Goal: Task Accomplishment & Management: Manage account settings

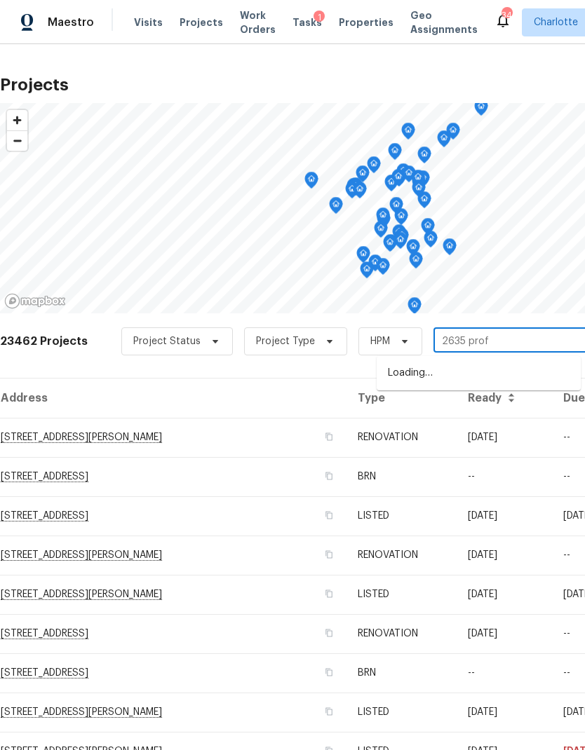
click at [518, 352] on input "2635 prof" at bounding box center [513, 342] width 161 height 22
click at [533, 336] on input "2635 prof" at bounding box center [513, 342] width 161 height 22
type input "2635 pro"
click at [511, 378] on li "[STREET_ADDRESS]" at bounding box center [479, 374] width 204 height 24
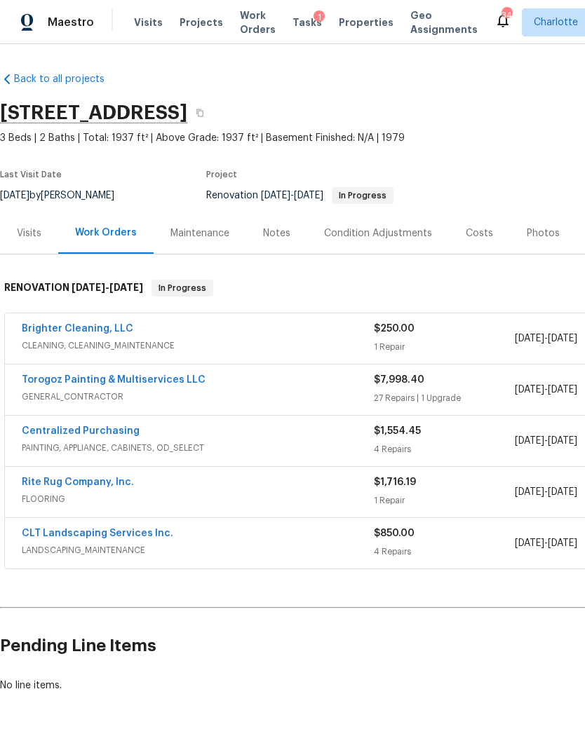
click at [43, 381] on link "Torogoz Painting & Multiservices LLC" at bounding box center [114, 380] width 184 height 10
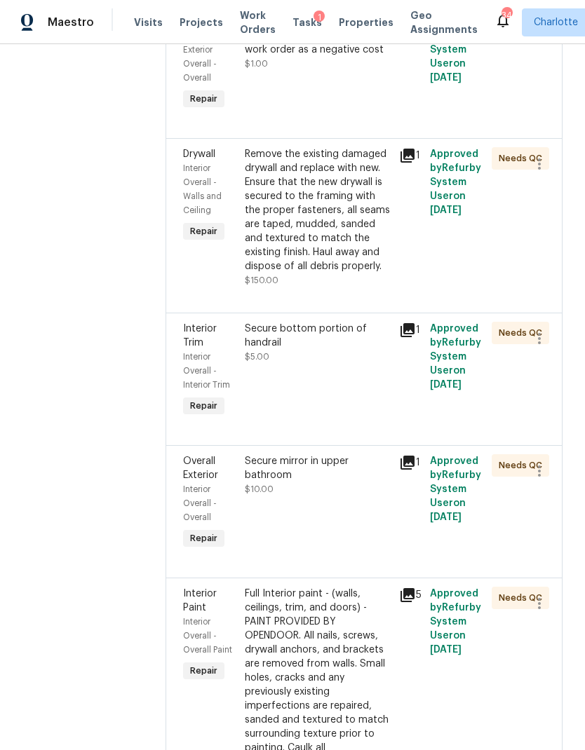
scroll to position [4193, 0]
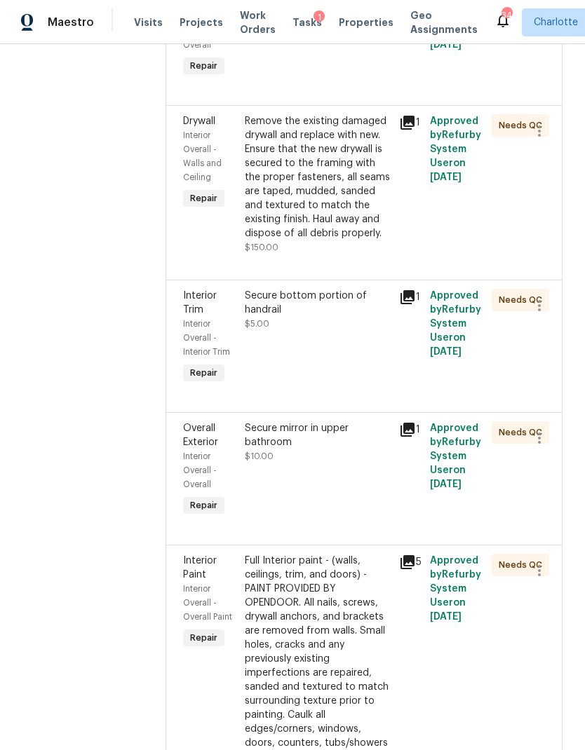
click at [361, 24] on div "Calculate and apply 5% STPP discount to the total of the work order as a negati…" at bounding box center [318, 3] width 146 height 42
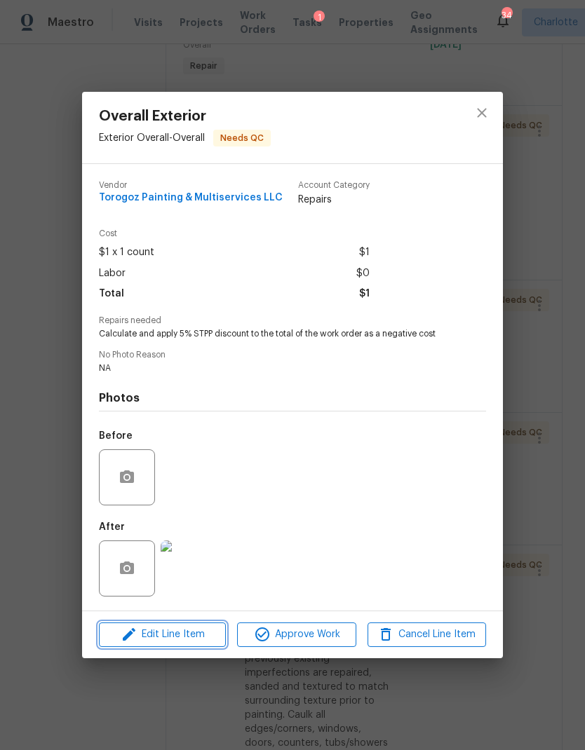
click at [131, 642] on icon "button" at bounding box center [129, 634] width 17 height 17
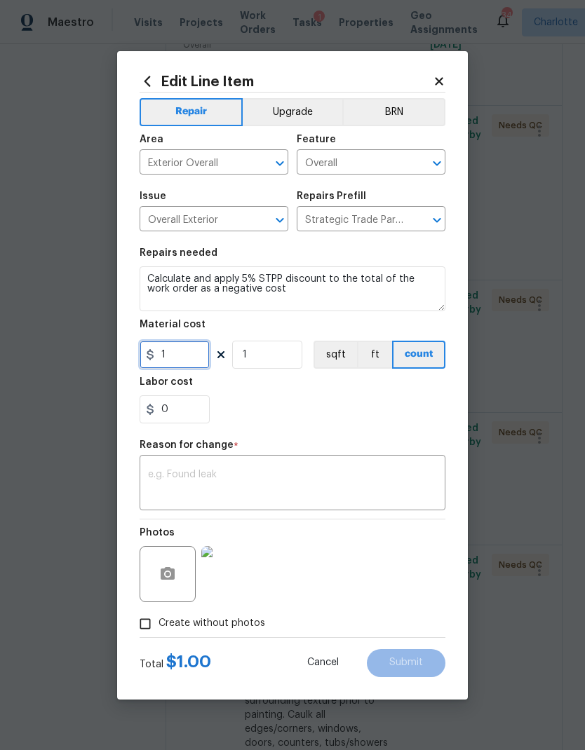
click at [197, 357] on input "1" at bounding box center [175, 355] width 70 height 28
click at [381, 425] on section "Repairs needed Calculate and apply 5% STPP discount to the total of the work or…" at bounding box center [293, 336] width 306 height 192
click at [329, 482] on textarea at bounding box center [292, 484] width 289 height 29
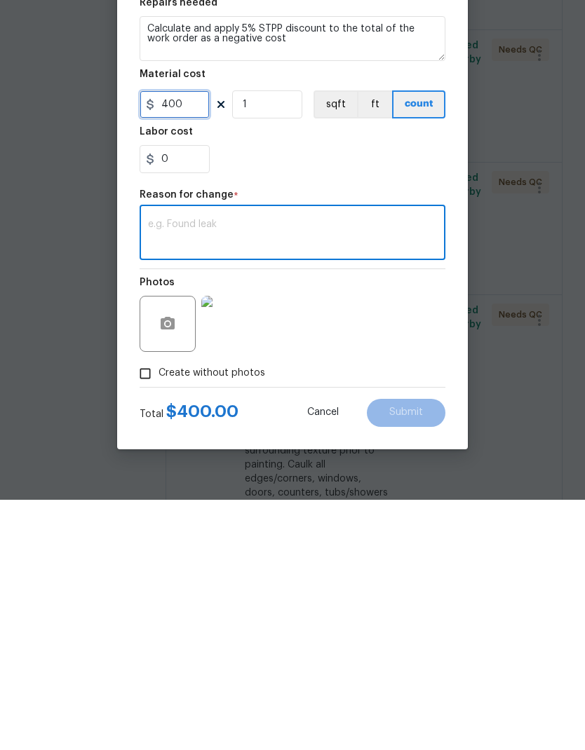
click at [163, 341] on input "400" at bounding box center [175, 355] width 70 height 28
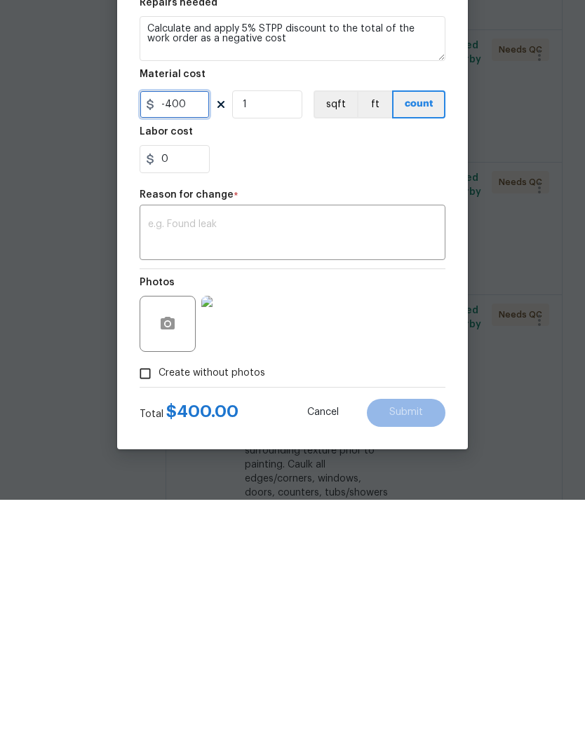
type input "-400"
click at [289, 470] on textarea at bounding box center [292, 484] width 289 height 29
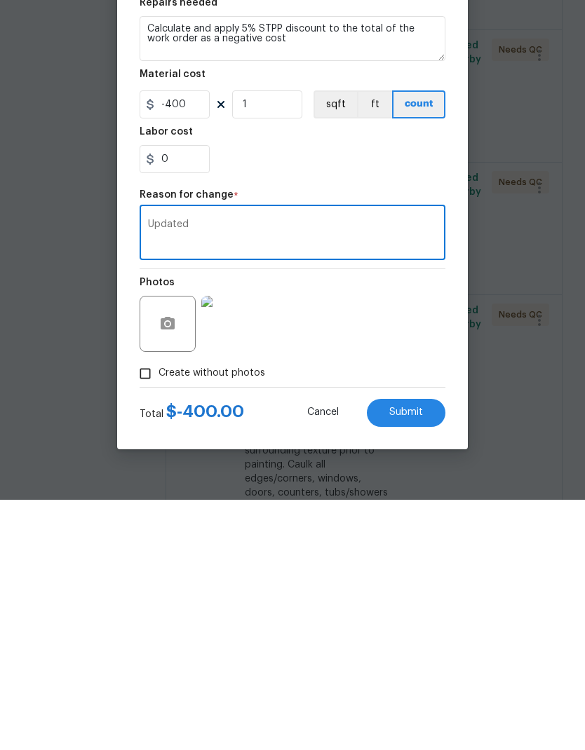
type textarea "Updated"
click at [403, 520] on div "Photos" at bounding box center [293, 565] width 306 height 91
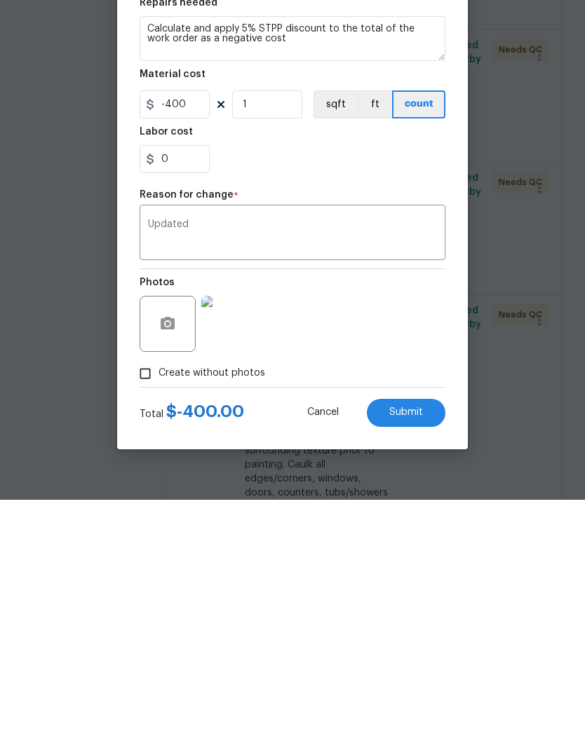
scroll to position [56, 0]
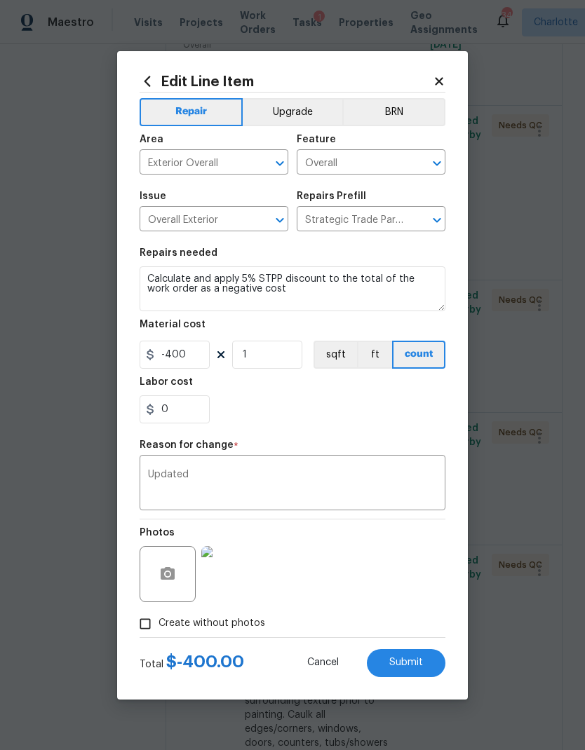
click at [421, 663] on span "Submit" at bounding box center [406, 663] width 34 height 11
type input "1"
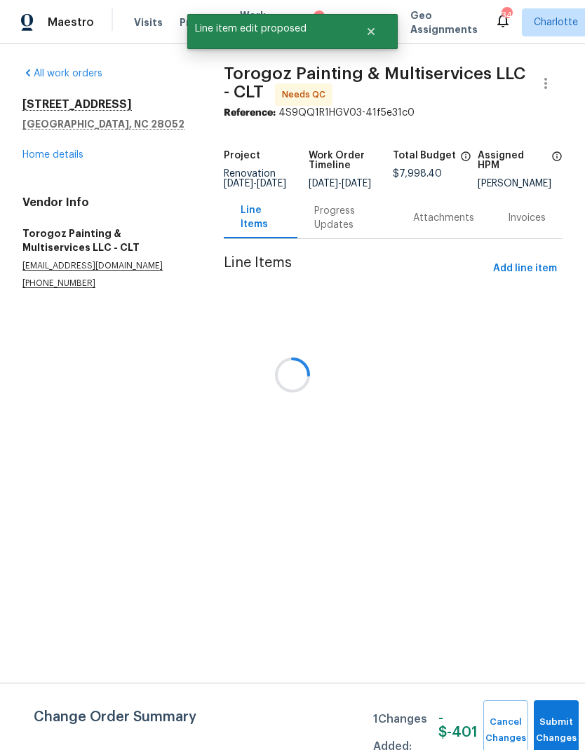
scroll to position [0, 0]
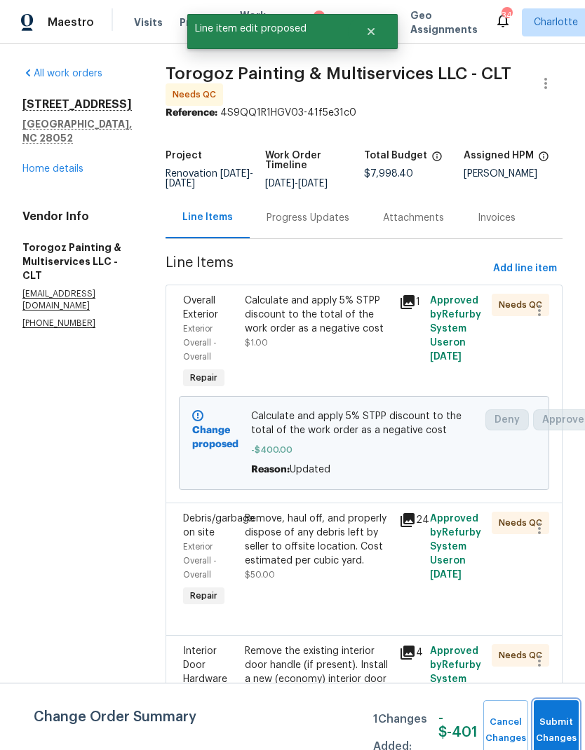
click at [549, 725] on button "Submit Changes" at bounding box center [556, 731] width 45 height 60
click at [549, 717] on button "Submit Changes" at bounding box center [556, 731] width 45 height 60
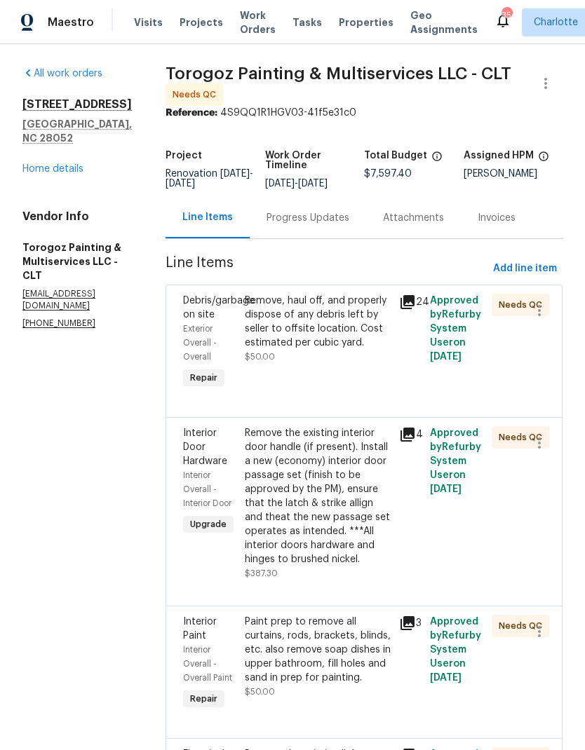
click at [31, 164] on link "Home details" at bounding box center [52, 169] width 61 height 10
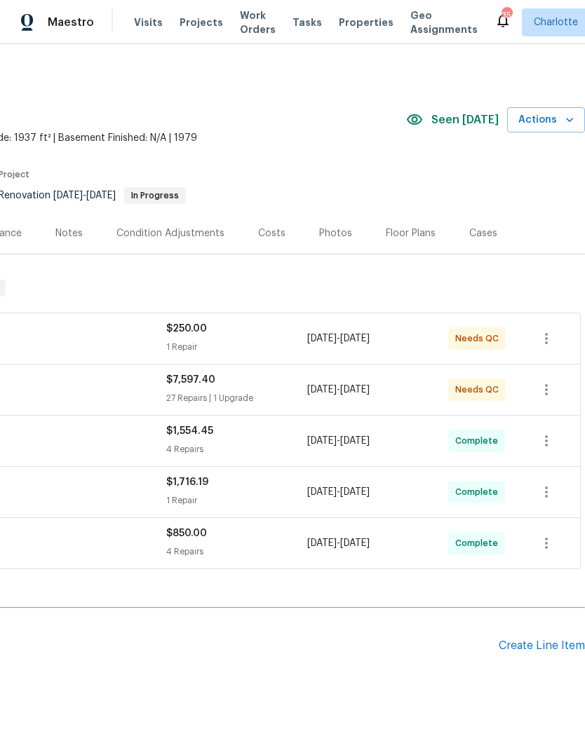
scroll to position [0, 208]
click at [547, 640] on div "Create Line Item" at bounding box center [542, 646] width 86 height 13
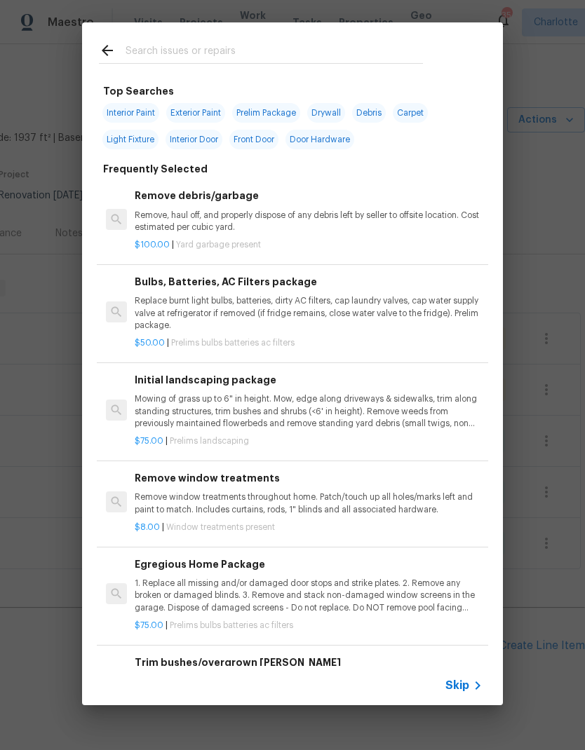
click at [246, 35] on div at bounding box center [261, 49] width 358 height 55
click at [248, 54] on input "text" at bounding box center [274, 52] width 297 height 21
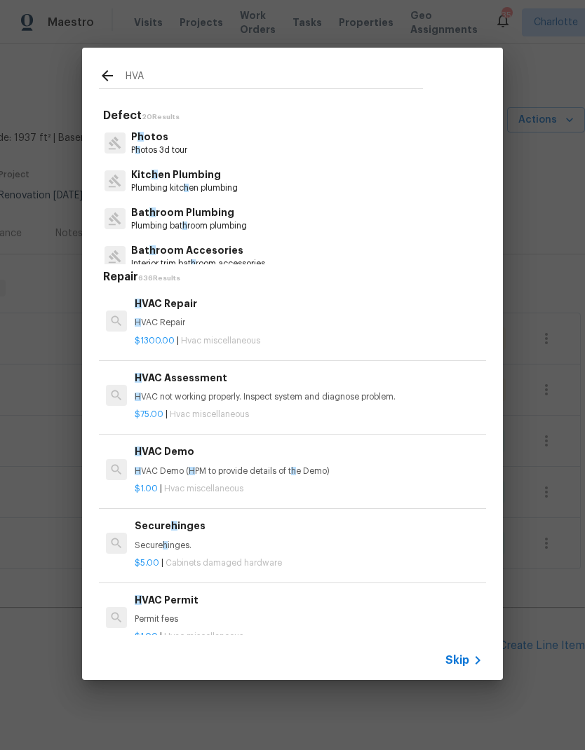
type input "HVAC"
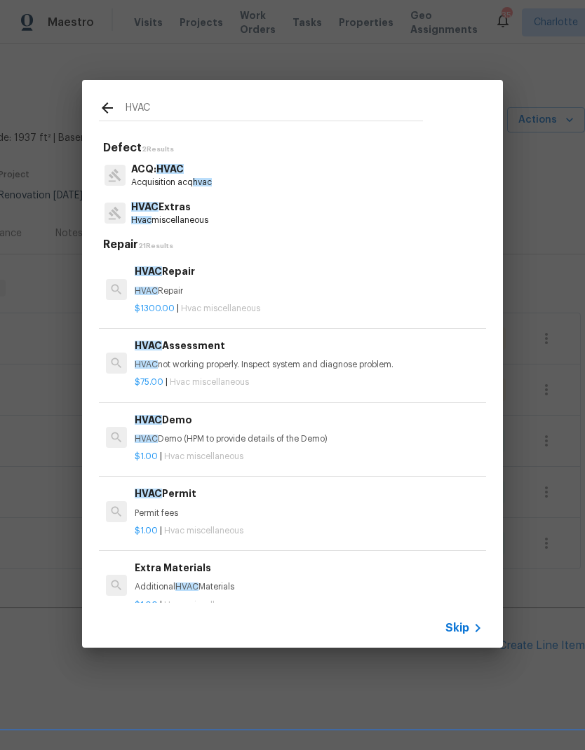
click at [253, 290] on p "HVAC Repair" at bounding box center [309, 291] width 348 height 12
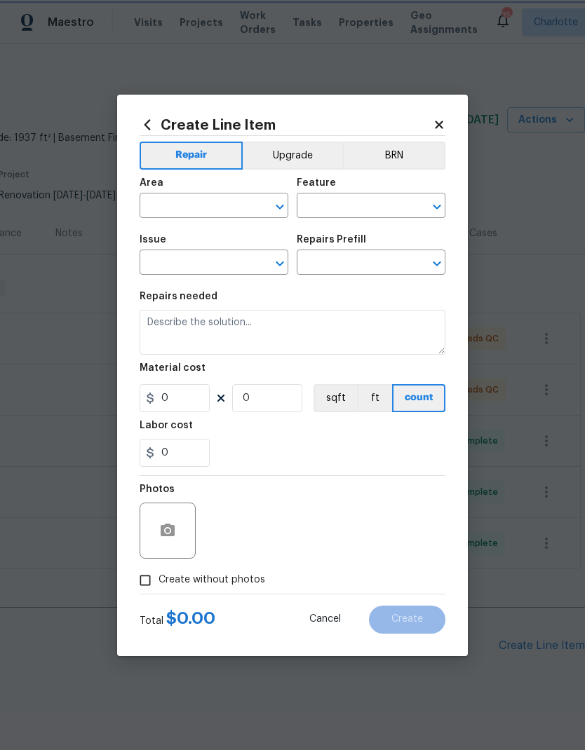
type input "HVAC"
type input "HVAC Extras"
type input "HVAC Repair $1,300.00"
type textarea "HVAC Repair"
type input "1300"
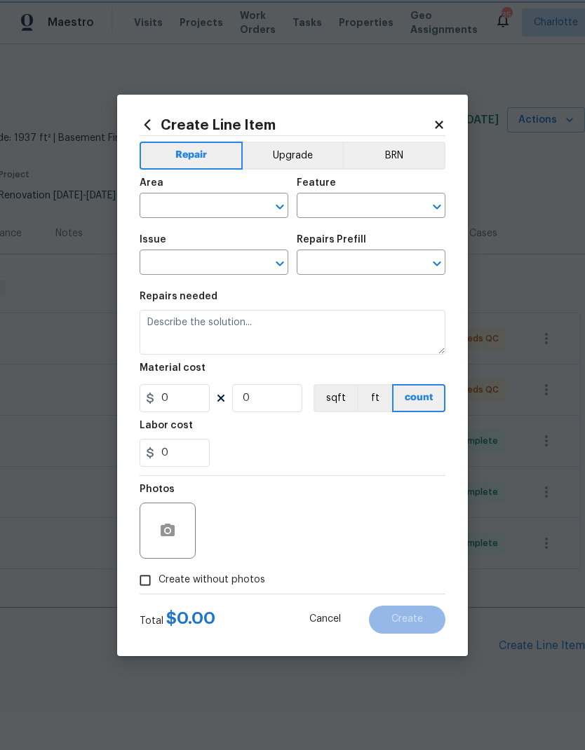
type input "1"
click at [151, 119] on icon at bounding box center [147, 124] width 15 height 15
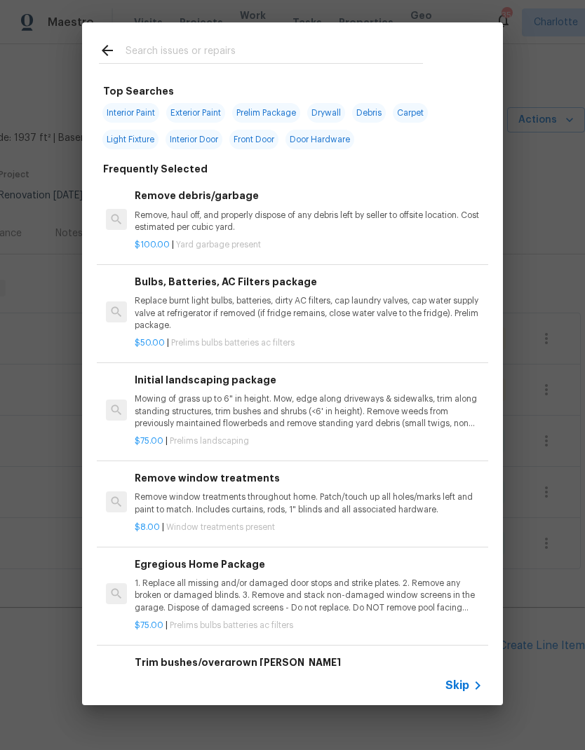
click at [278, 55] on input "text" at bounding box center [274, 52] width 297 height 21
type input "Hvac"
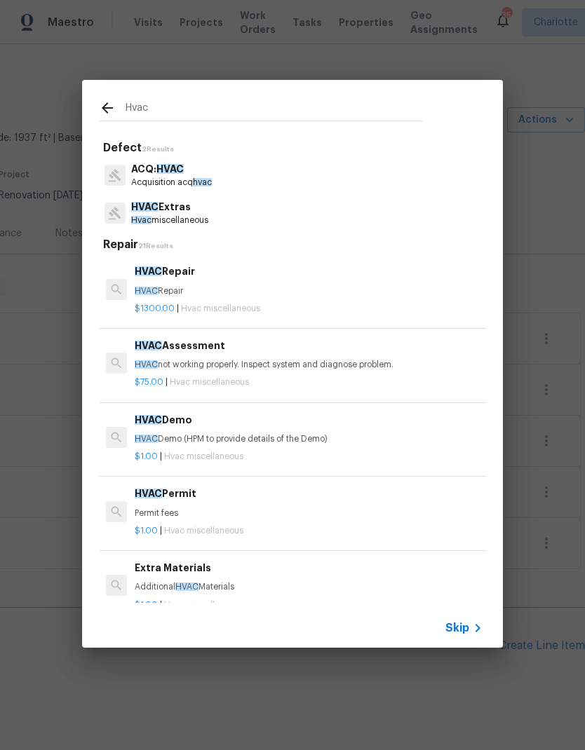
scroll to position [0, 0]
click at [367, 363] on p "HVAC not working properly. Inspect system and diagnose problem." at bounding box center [309, 365] width 348 height 12
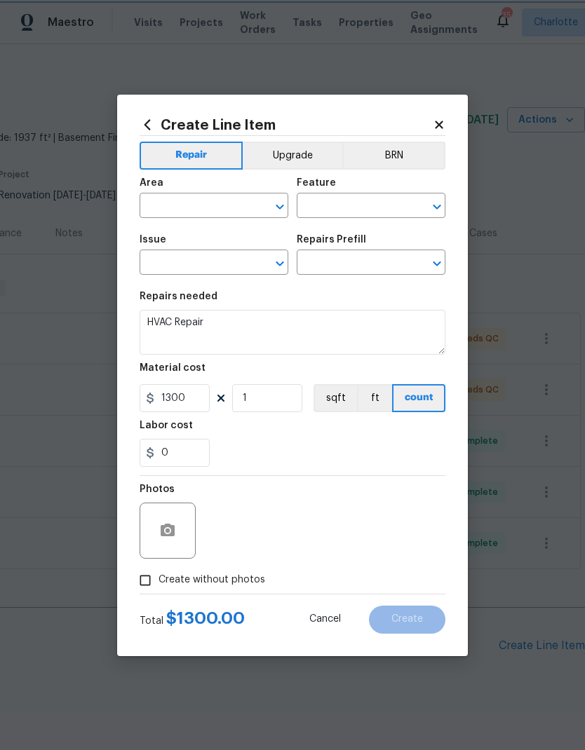
type input "HVAC"
type input "HVAC Extras"
type input "HVAC Repair $1,300.00"
type textarea "HVAC not working properly. Inspect system and diagnose problem."
type input "HVAC Assessment $75.00"
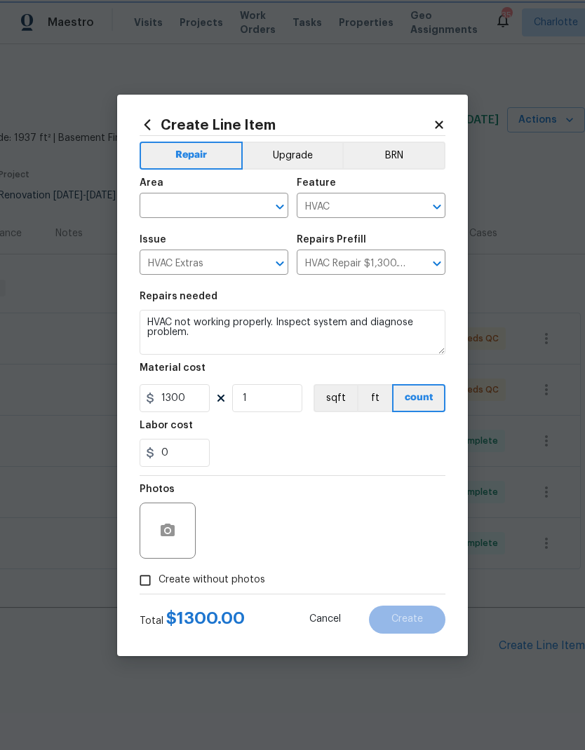
type input "75"
click at [213, 220] on span "Area ​" at bounding box center [214, 198] width 149 height 57
click at [185, 206] on input "text" at bounding box center [194, 207] width 109 height 22
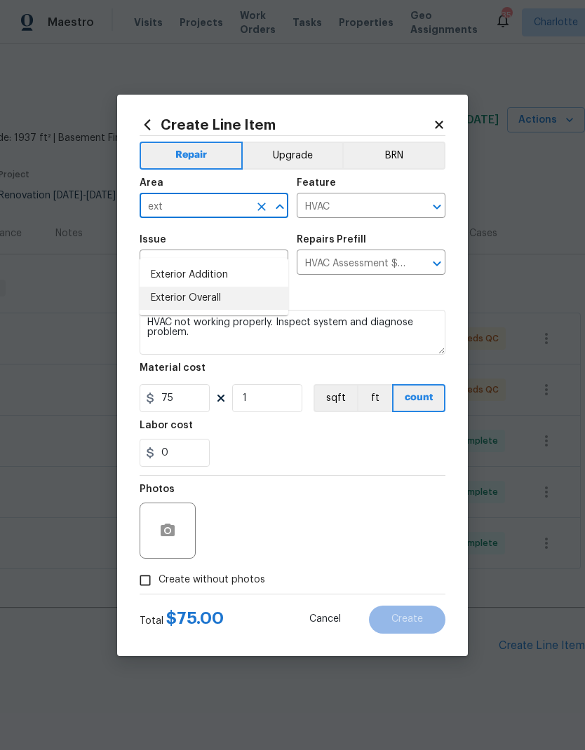
click at [220, 287] on li "Exterior Overall" at bounding box center [214, 298] width 149 height 23
type input "Exterior Overall"
click at [325, 438] on div "Labor cost" at bounding box center [293, 430] width 306 height 18
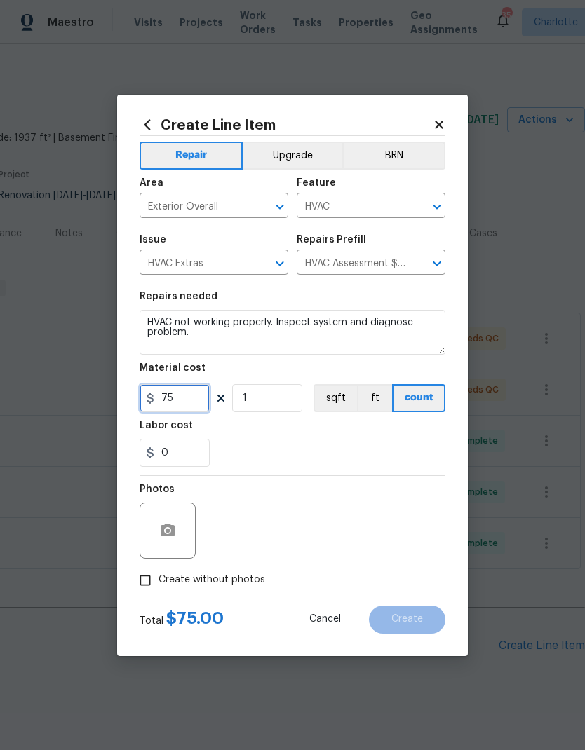
click at [198, 403] on input "75" at bounding box center [175, 398] width 70 height 28
click at [166, 397] on input "75" at bounding box center [175, 398] width 70 height 28
type input "175"
click at [360, 462] on div "Repair Upgrade BRN Area Exterior Overall ​ Feature HVAC ​ Issue HVAC Extras ​ R…" at bounding box center [293, 365] width 306 height 458
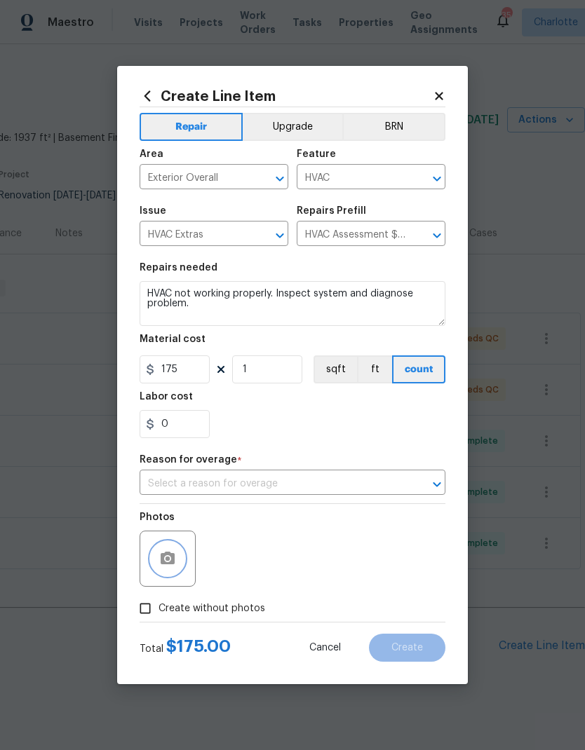
click at [173, 572] on button "button" at bounding box center [168, 559] width 34 height 34
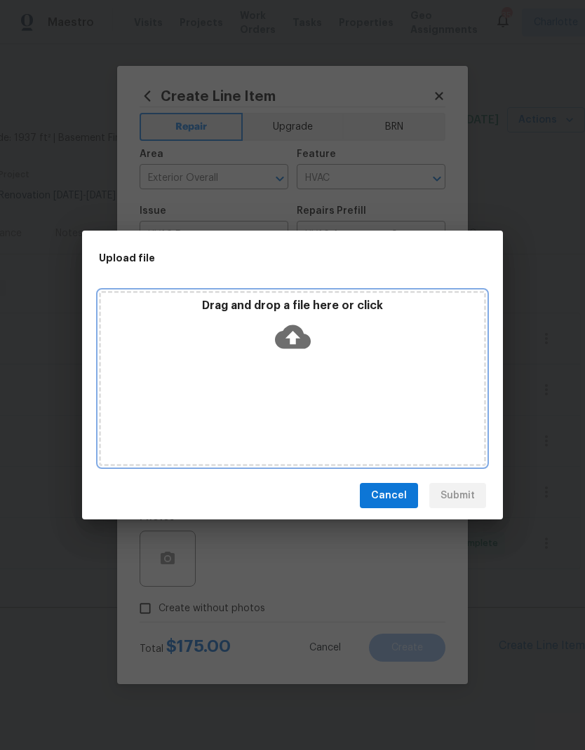
click at [301, 329] on icon at bounding box center [293, 337] width 36 height 24
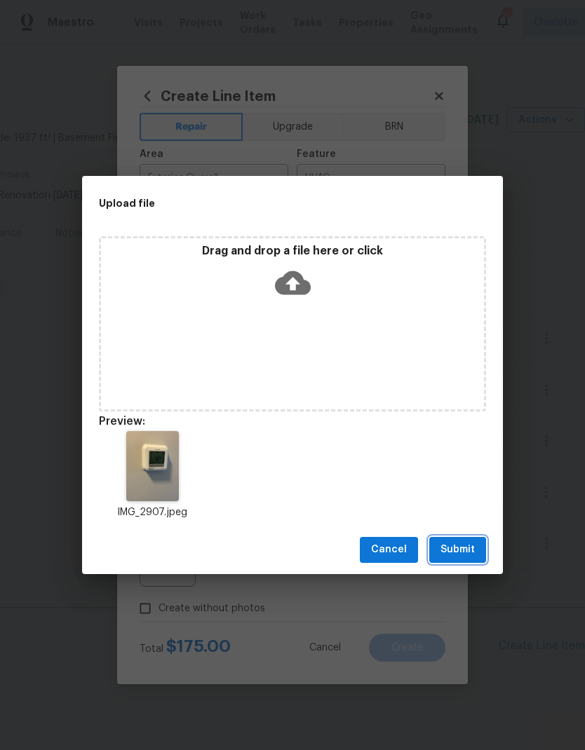
click at [471, 560] on button "Submit" at bounding box center [457, 550] width 57 height 26
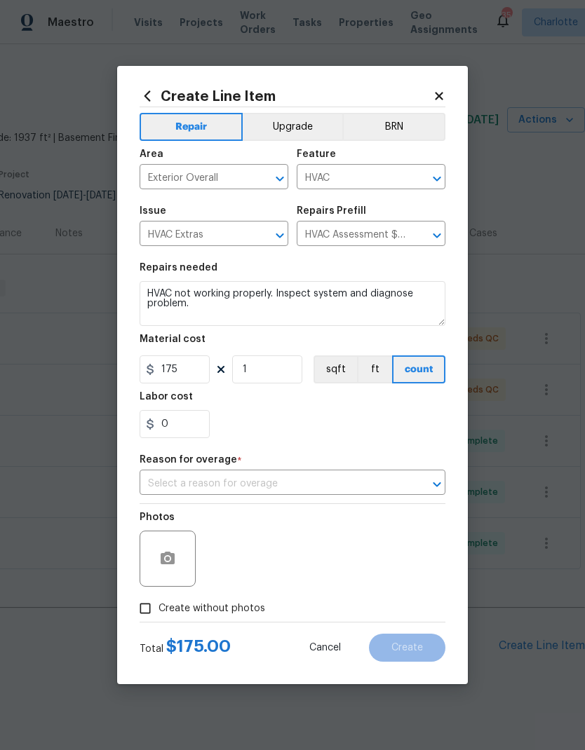
click at [401, 483] on input "text" at bounding box center [273, 484] width 267 height 22
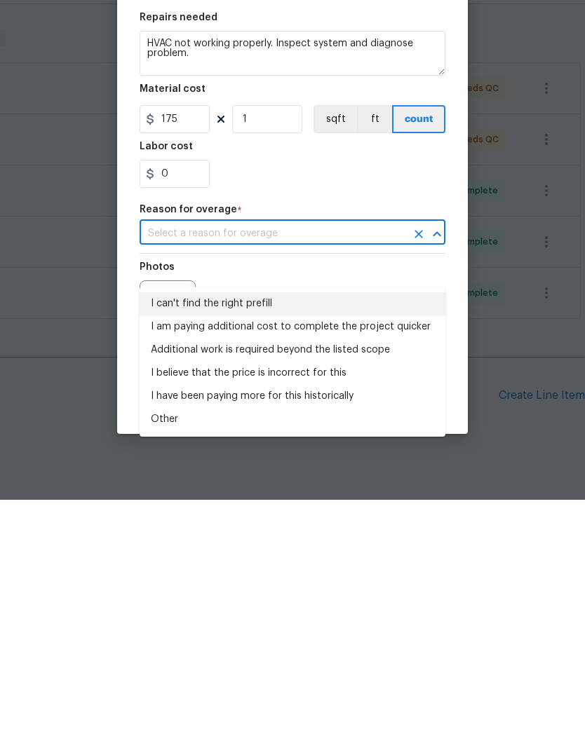
click at [266, 543] on li "I can't find the right prefill" at bounding box center [293, 554] width 306 height 23
type input "I can't find the right prefill"
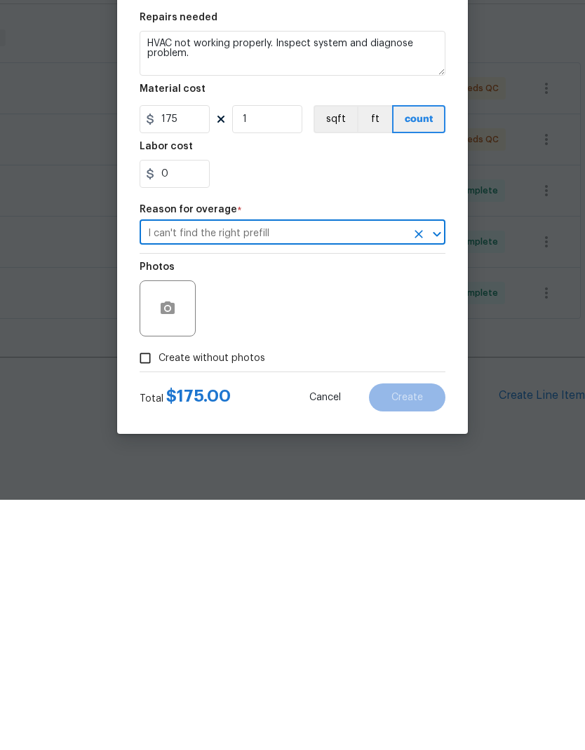
click at [402, 410] on div "0" at bounding box center [293, 424] width 306 height 28
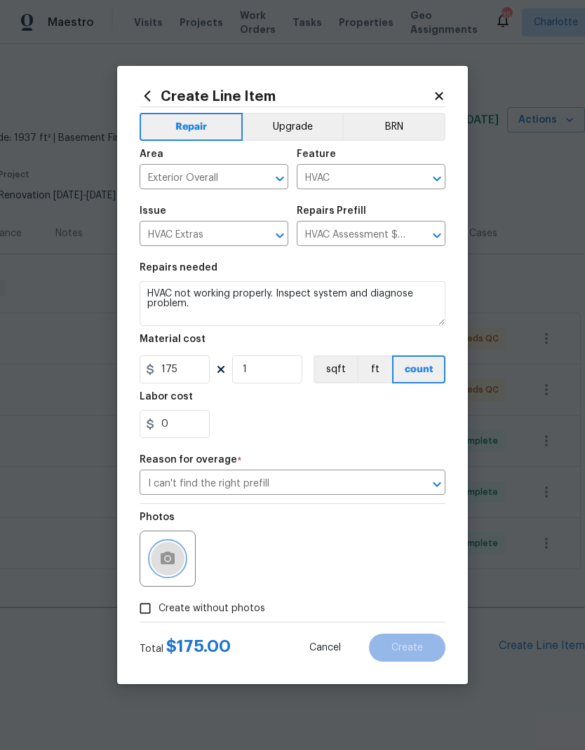
click at [173, 570] on button "button" at bounding box center [168, 559] width 34 height 34
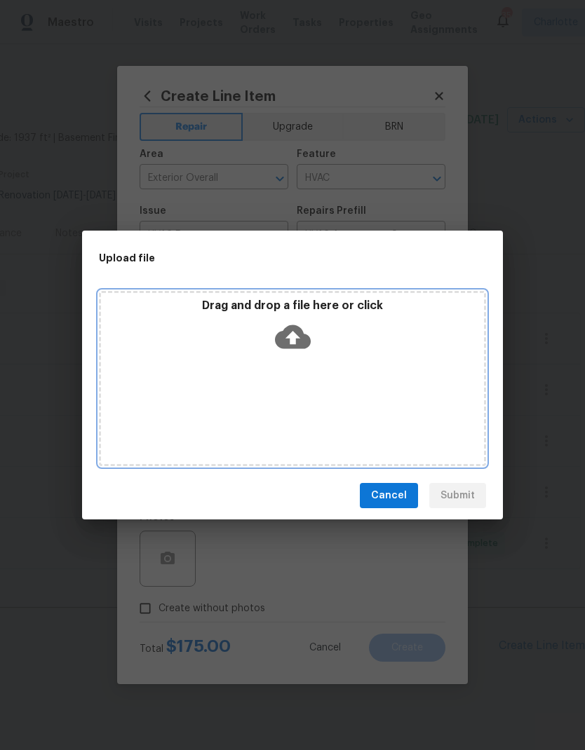
click at [305, 342] on icon at bounding box center [293, 337] width 36 height 24
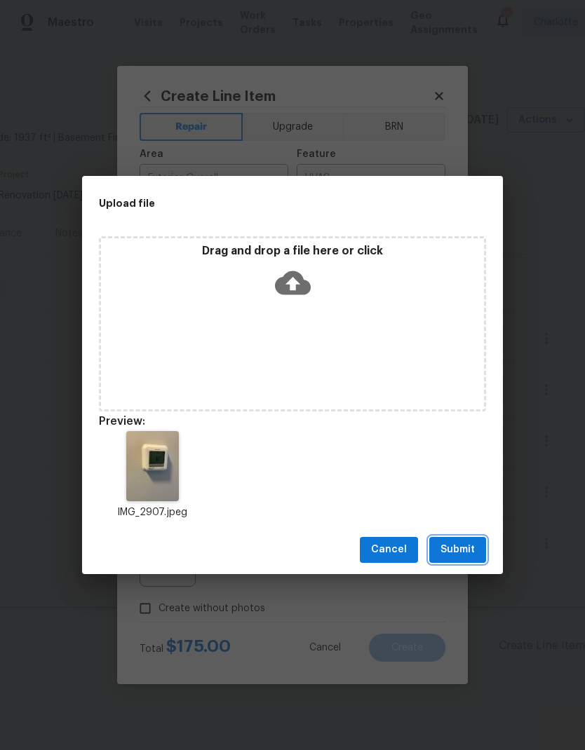
click at [465, 556] on span "Submit" at bounding box center [457, 550] width 34 height 18
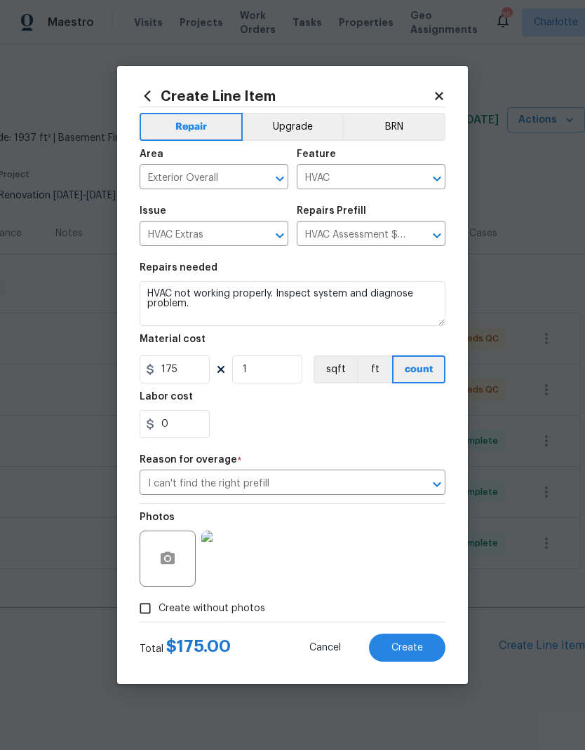
click at [414, 651] on span "Create" at bounding box center [407, 648] width 32 height 11
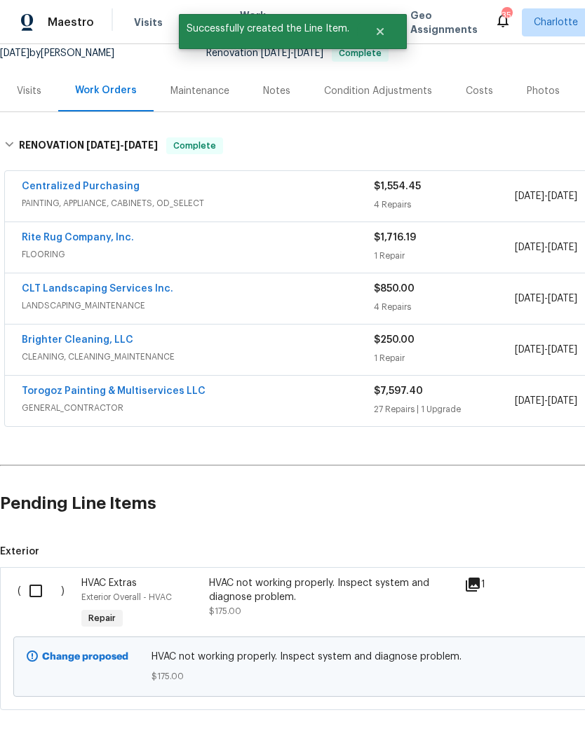
scroll to position [142, 0]
click at [40, 577] on input "checkbox" at bounding box center [41, 591] width 40 height 29
checkbox input "true"
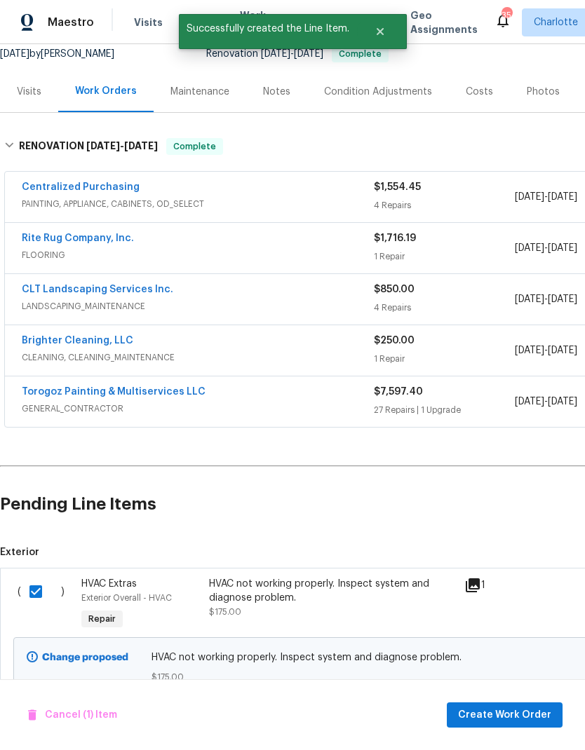
click at [501, 699] on div "Cancel (1) Item Create Work Order" at bounding box center [292, 716] width 585 height 72
click at [502, 718] on span "Create Work Order" at bounding box center [504, 716] width 93 height 18
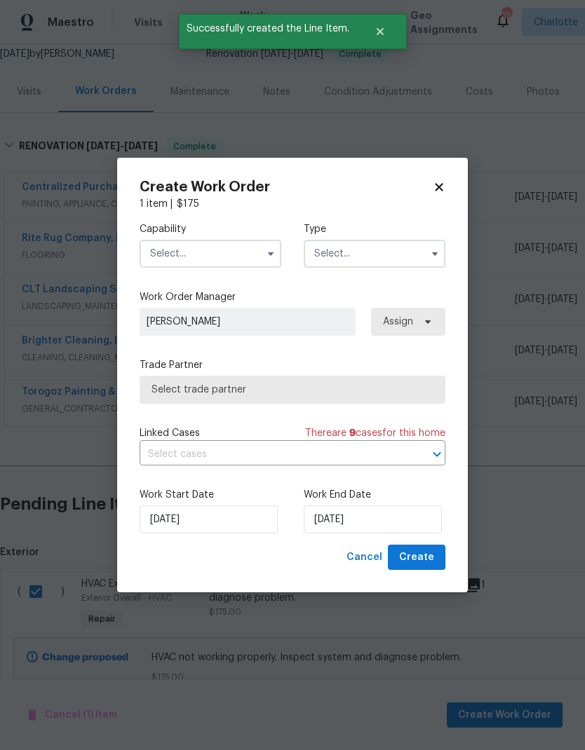
click at [269, 252] on icon "button" at bounding box center [271, 254] width 6 height 4
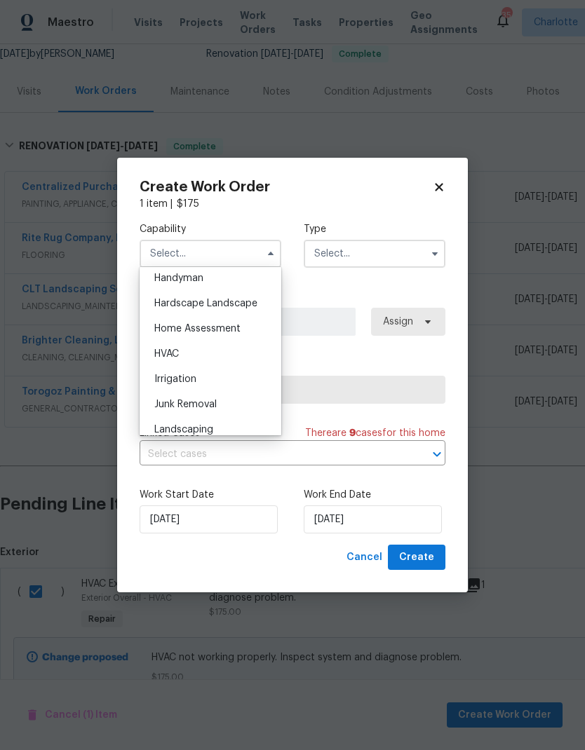
scroll to position [794, 0]
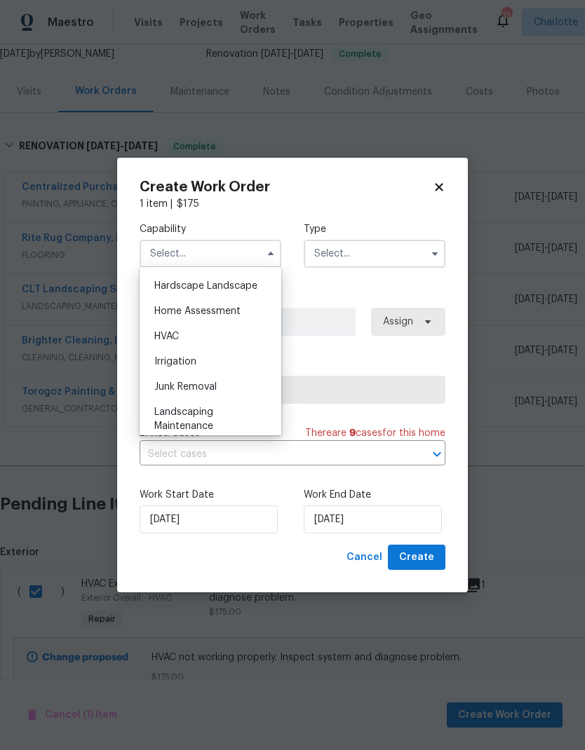
click at [191, 338] on div "HVAC" at bounding box center [210, 336] width 135 height 25
type input "HVAC"
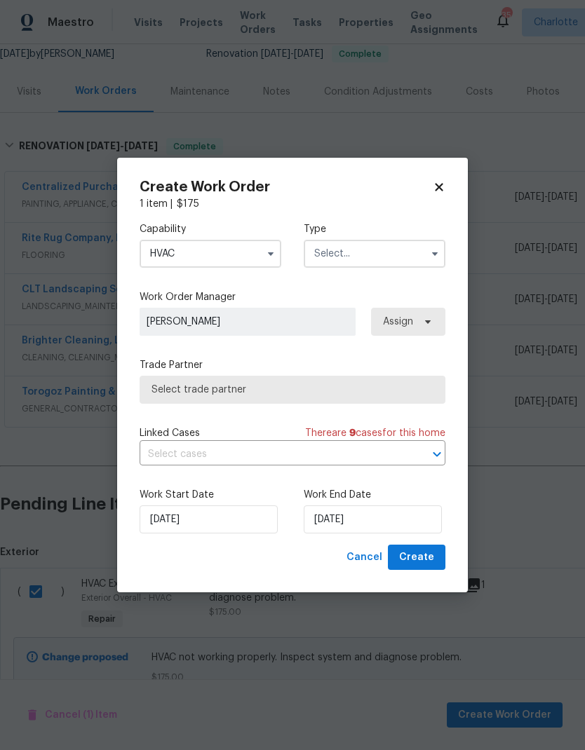
click at [393, 249] on input "text" at bounding box center [375, 254] width 142 height 28
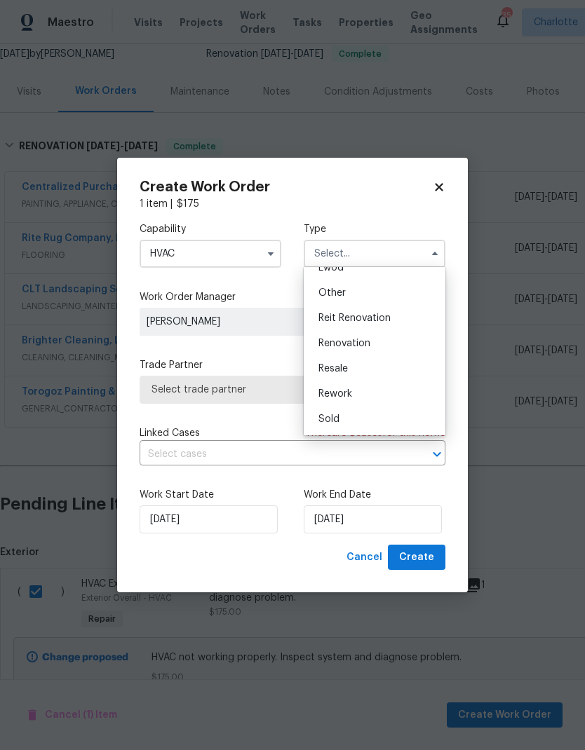
scroll to position [167, 0]
click at [352, 342] on span "Renovation" at bounding box center [344, 344] width 52 height 10
type input "Renovation"
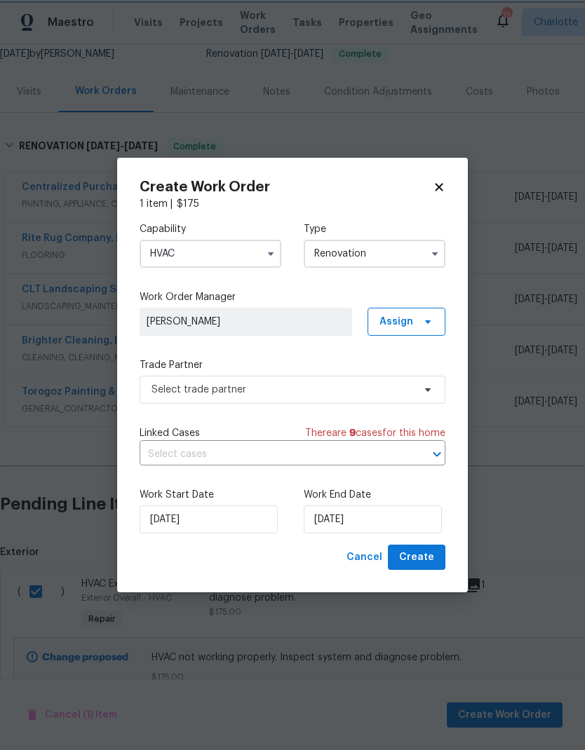
scroll to position [0, 0]
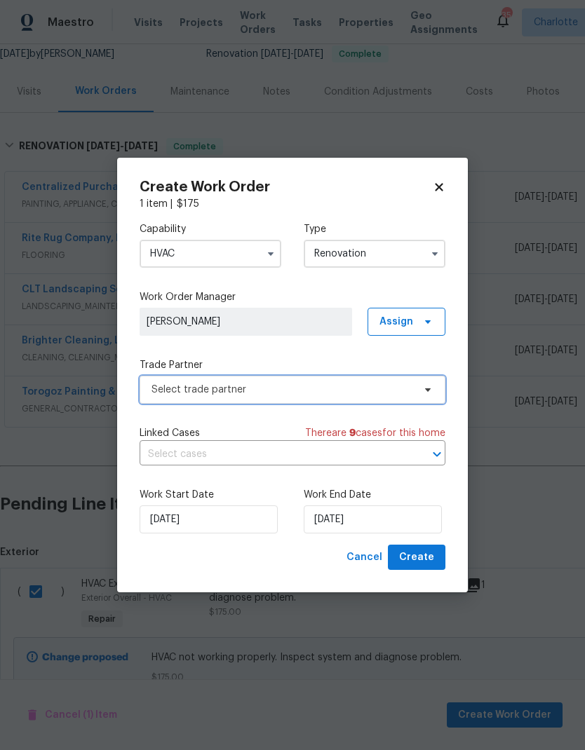
click at [423, 389] on icon at bounding box center [427, 389] width 11 height 11
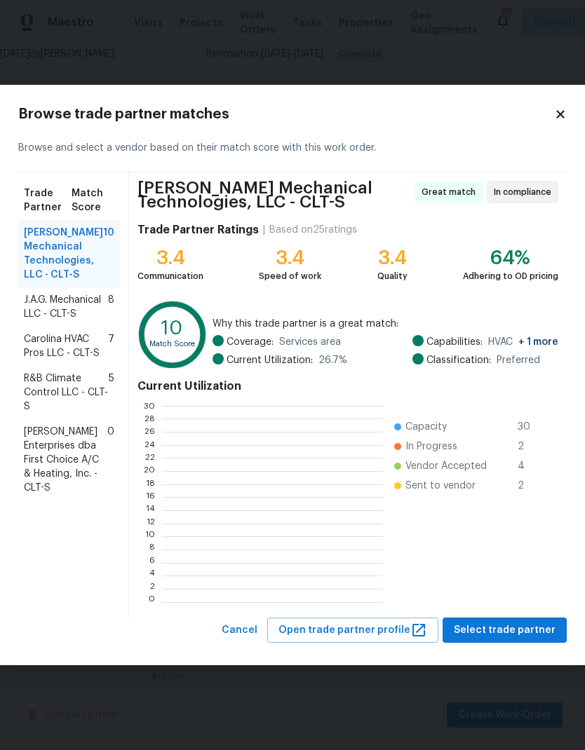
scroll to position [1, 1]
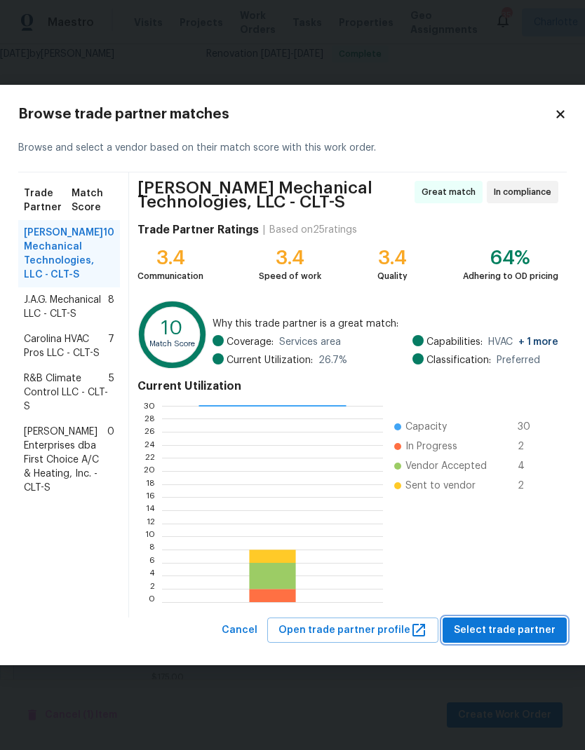
click at [527, 633] on span "Select trade partner" at bounding box center [505, 631] width 102 height 18
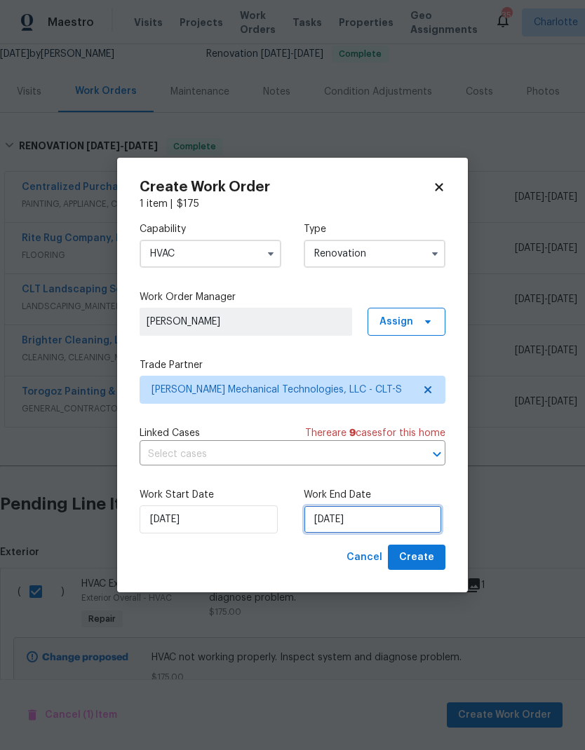
click at [380, 526] on input "[DATE]" at bounding box center [373, 520] width 138 height 28
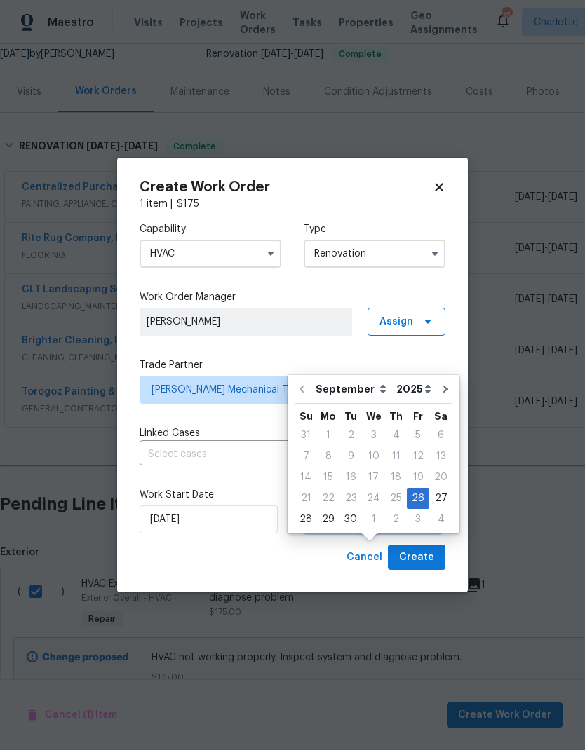
scroll to position [43, 0]
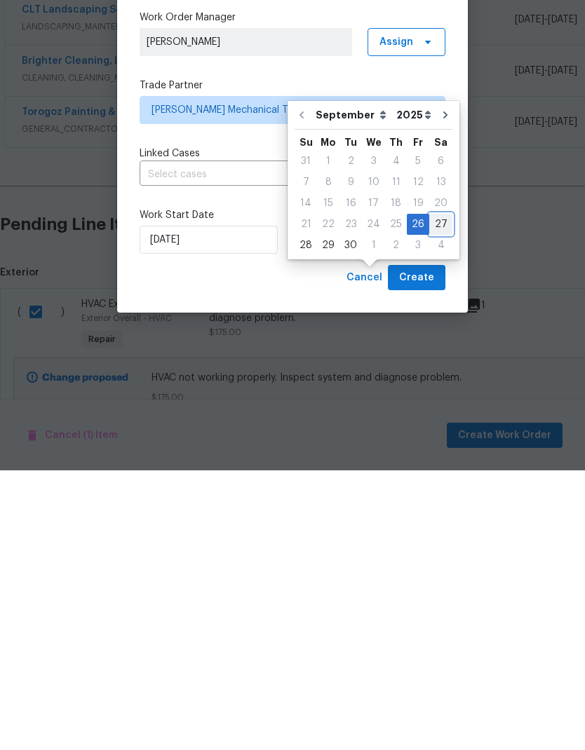
click at [439, 494] on div "27" at bounding box center [440, 504] width 23 height 20
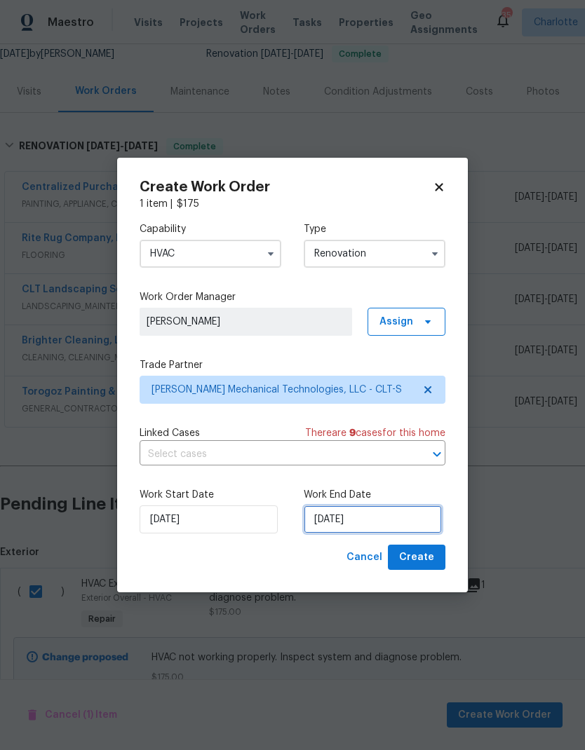
click at [363, 526] on input "[DATE]" at bounding box center [373, 520] width 138 height 28
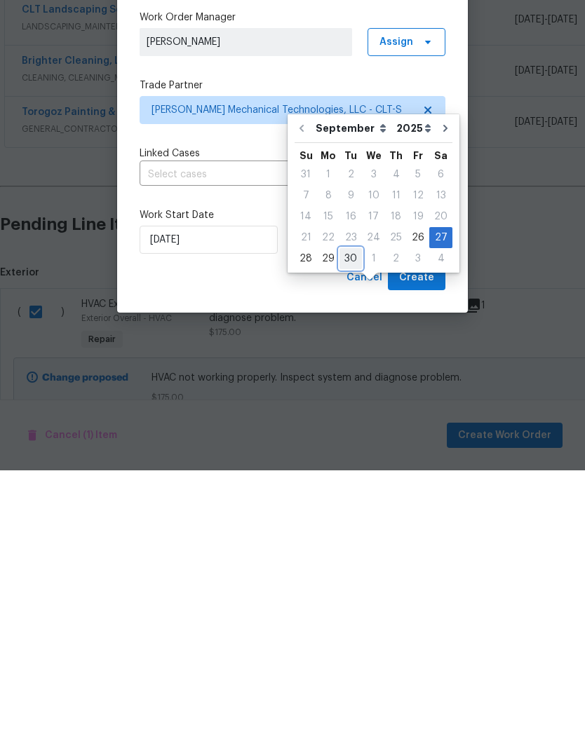
click at [353, 529] on div "30" at bounding box center [350, 539] width 22 height 20
type input "9/30/2025"
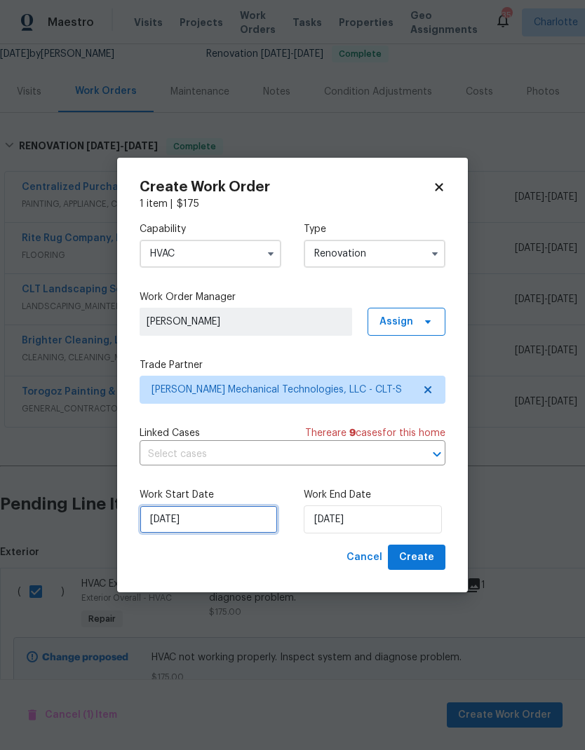
click at [222, 525] on input "[DATE]" at bounding box center [209, 520] width 138 height 28
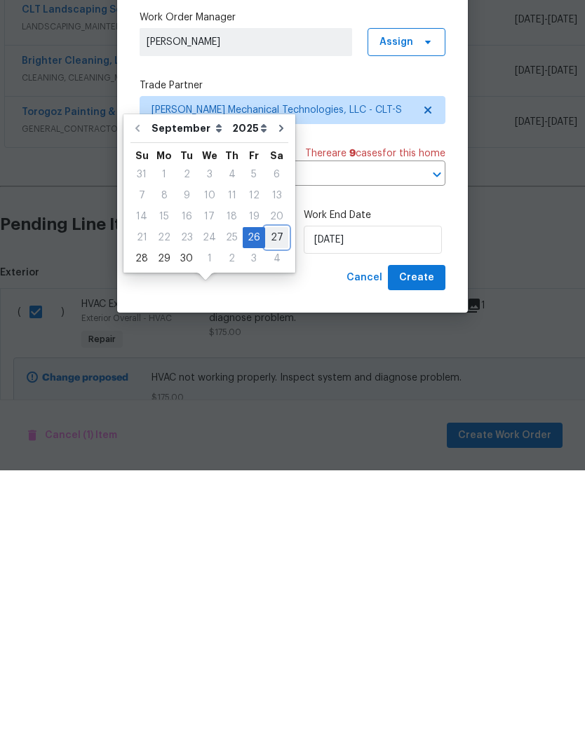
click at [274, 508] on div "27" at bounding box center [276, 518] width 23 height 20
type input "[DATE]"
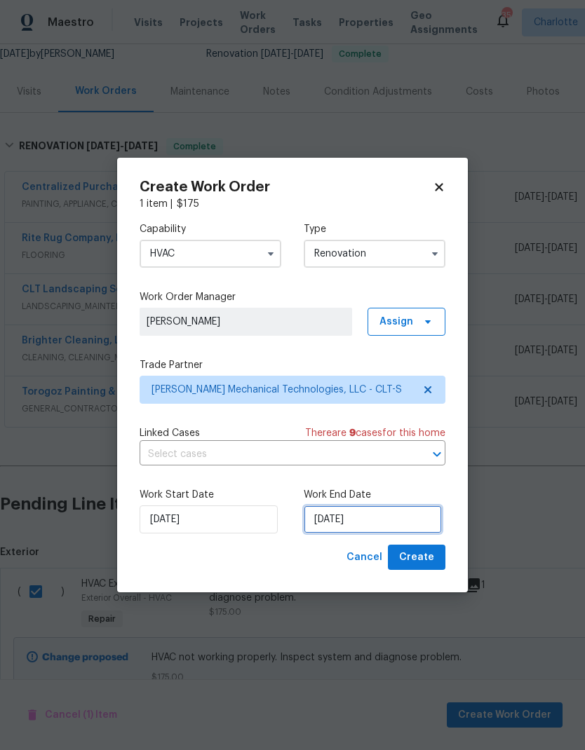
click at [372, 522] on input "9/30/2025" at bounding box center [373, 520] width 138 height 28
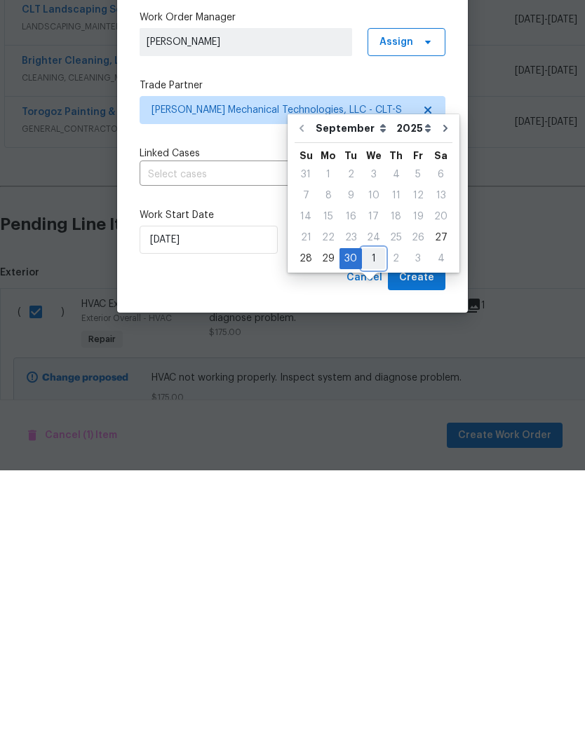
click at [372, 529] on div "1" at bounding box center [373, 539] width 23 height 20
type input "[DATE]"
select select "9"
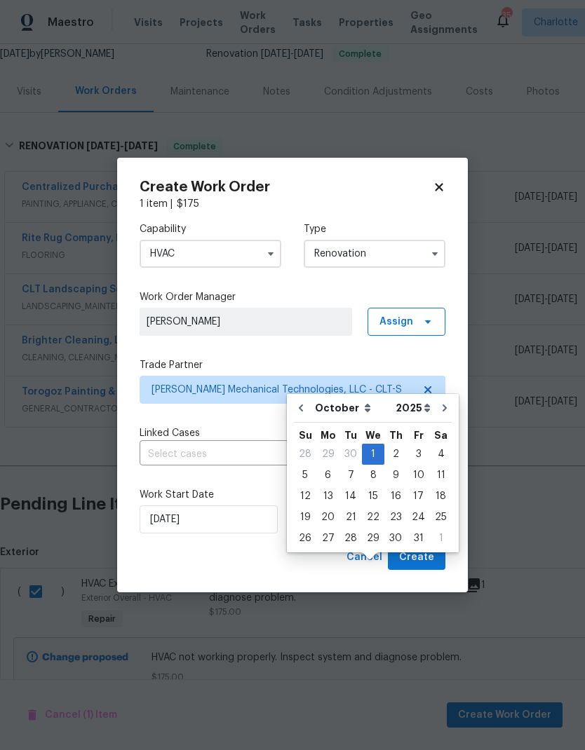
click at [312, 548] on div "Cancel Create" at bounding box center [293, 558] width 306 height 26
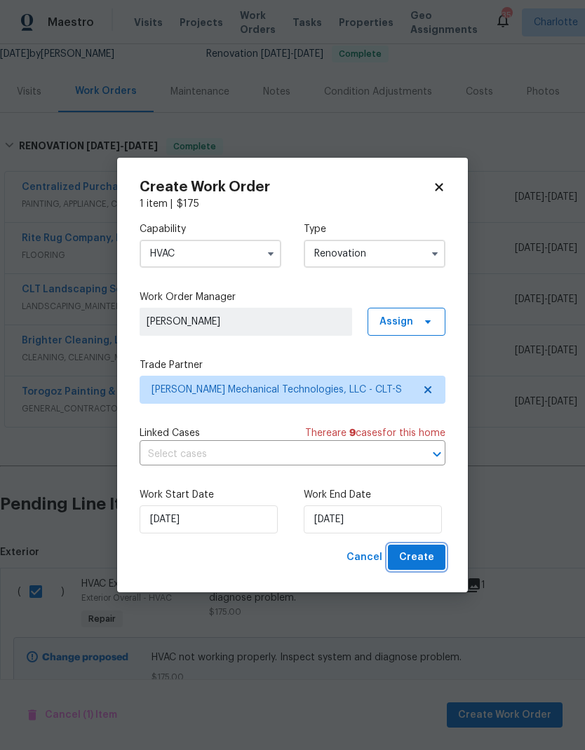
click at [431, 555] on span "Create" at bounding box center [416, 558] width 35 height 18
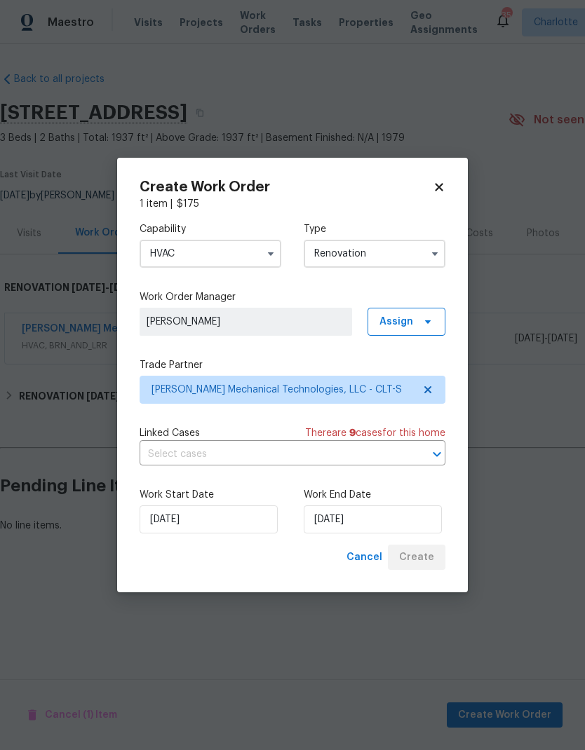
scroll to position [0, 0]
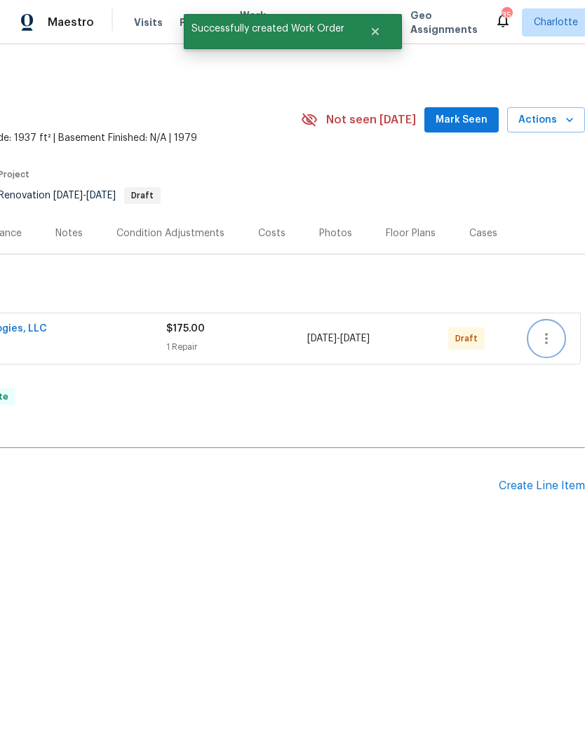
click at [551, 339] on icon "button" at bounding box center [546, 338] width 17 height 17
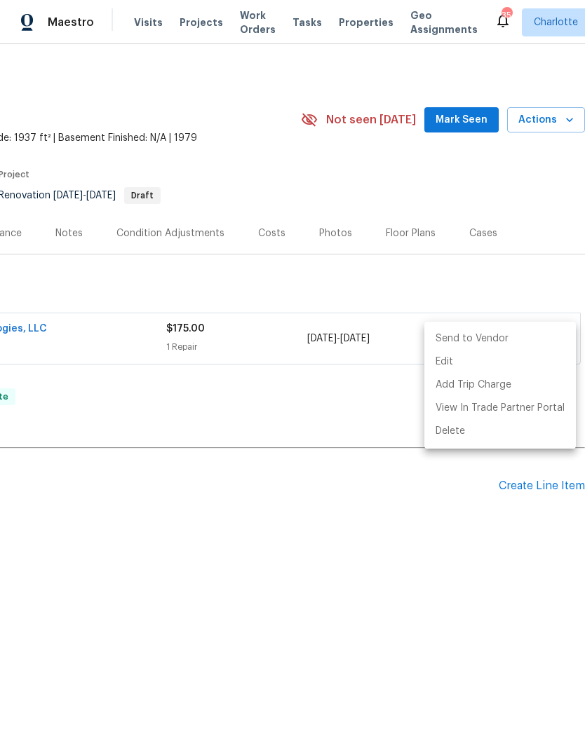
click at [494, 334] on li "Send to Vendor" at bounding box center [499, 339] width 151 height 23
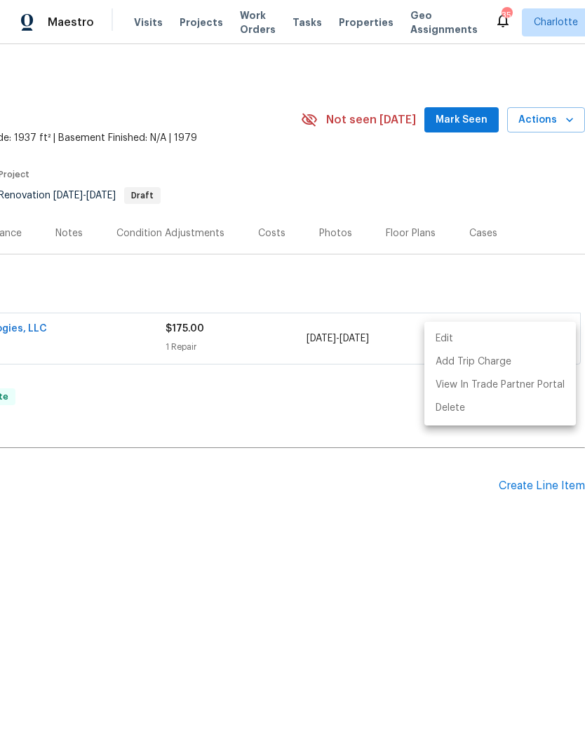
click at [367, 602] on div at bounding box center [292, 375] width 585 height 750
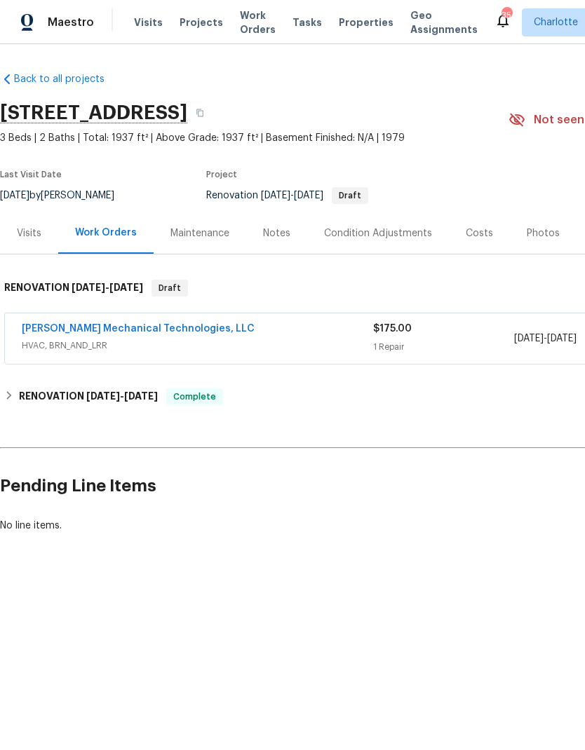
scroll to position [0, -1]
click at [205, 326] on link "[PERSON_NAME] Mechanical Technologies, LLC" at bounding box center [138, 329] width 233 height 10
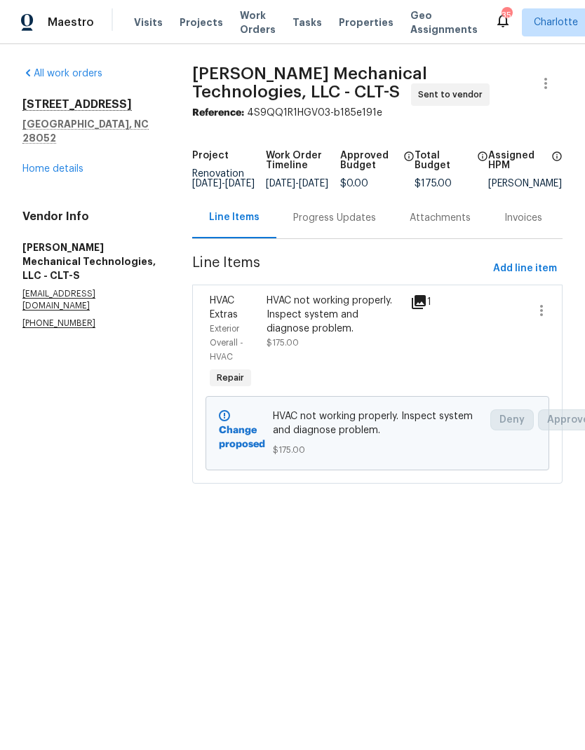
click at [345, 223] on div "Progress Updates" at bounding box center [334, 218] width 83 height 14
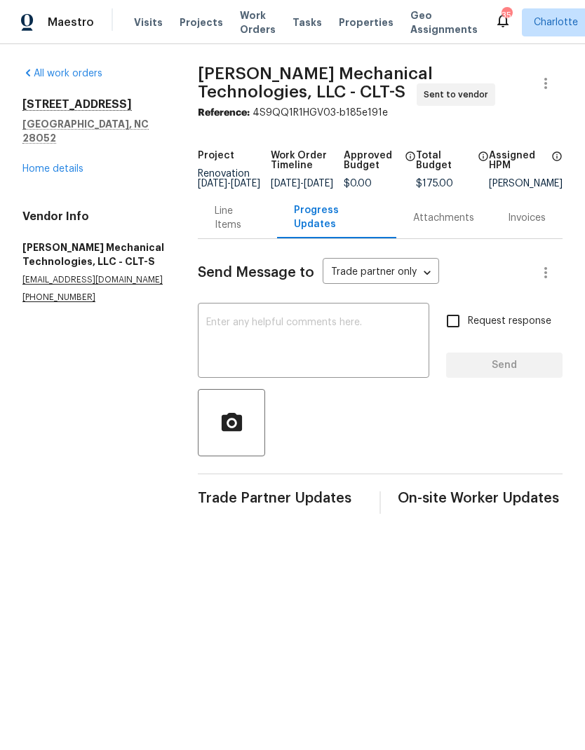
click at [351, 349] on textarea at bounding box center [313, 342] width 215 height 49
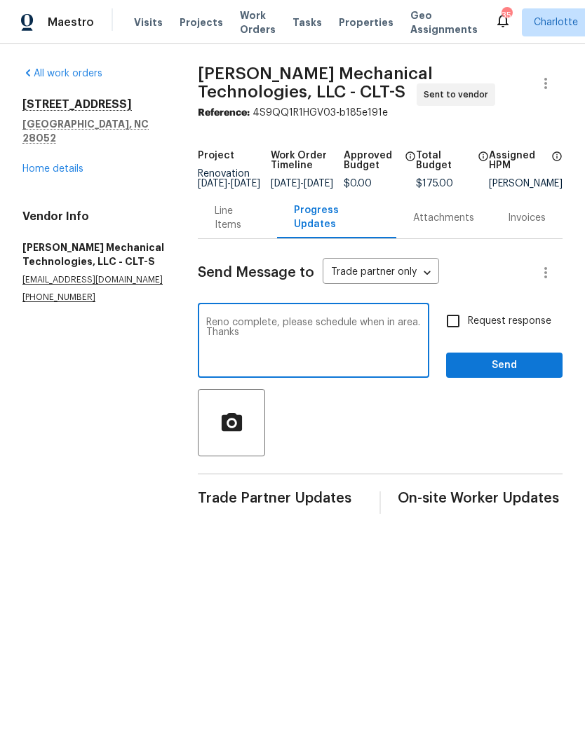
type textarea "Reno complete, please schedule when in area. Thanks"
click at [465, 329] on input "Request response" at bounding box center [452, 320] width 29 height 29
checkbox input "true"
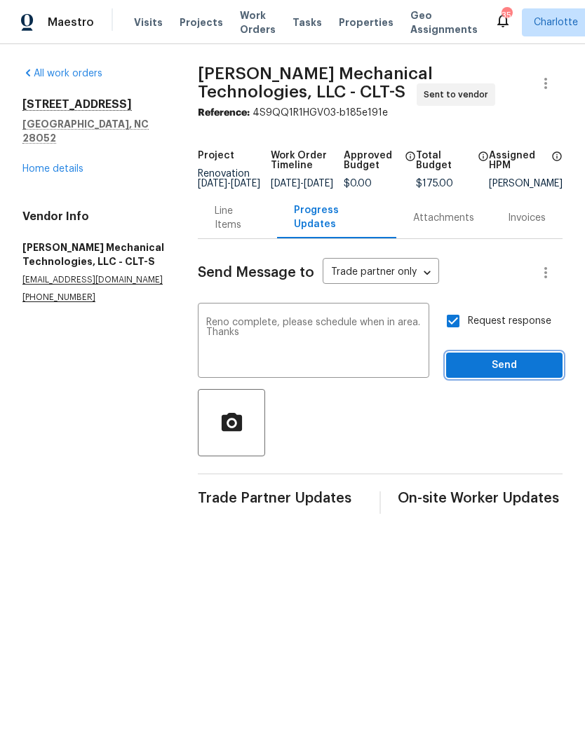
click at [515, 375] on span "Send" at bounding box center [504, 366] width 94 height 18
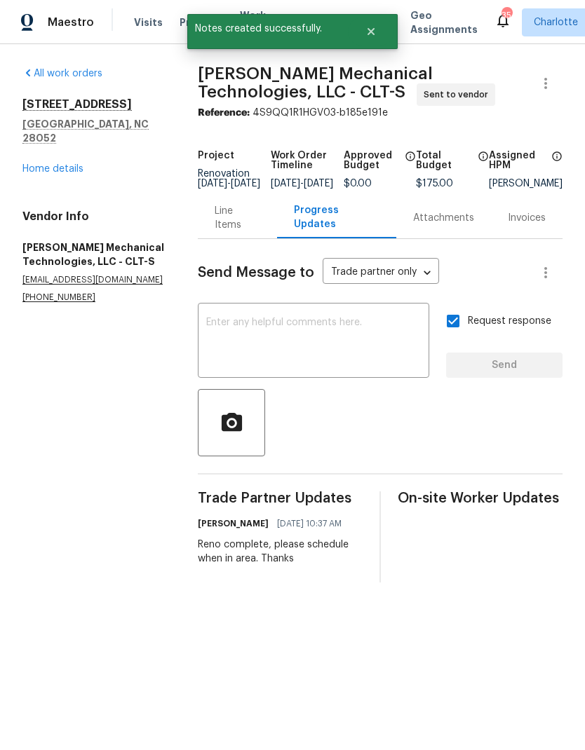
click at [238, 227] on div "Line Items" at bounding box center [238, 218] width 46 height 28
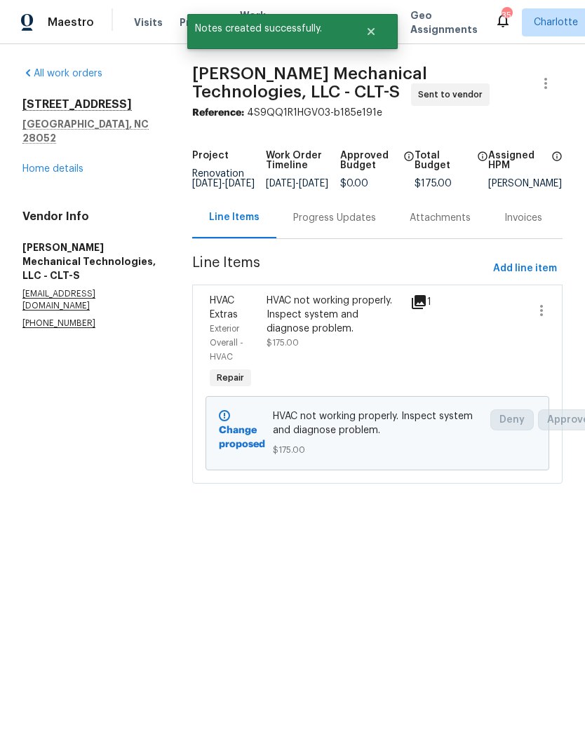
click at [45, 164] on link "Home details" at bounding box center [52, 169] width 61 height 10
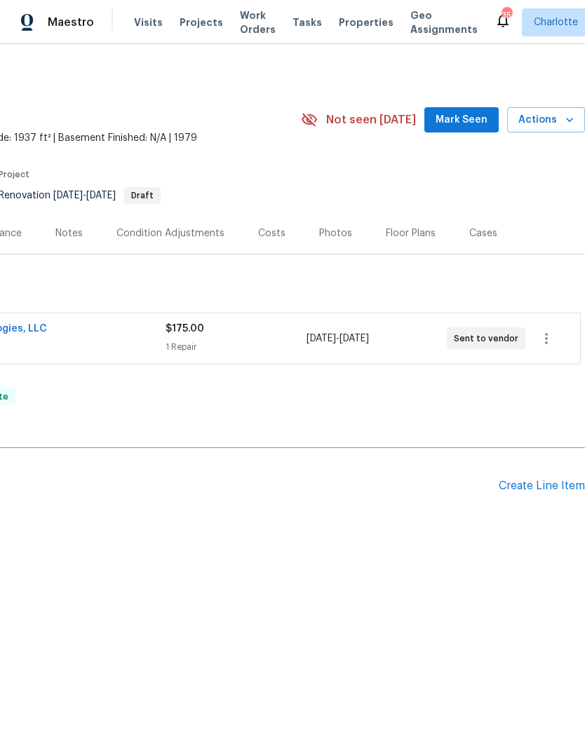
scroll to position [0, 208]
click at [481, 115] on span "Mark Seen" at bounding box center [462, 121] width 52 height 18
click at [571, 116] on icon "button" at bounding box center [569, 120] width 14 height 14
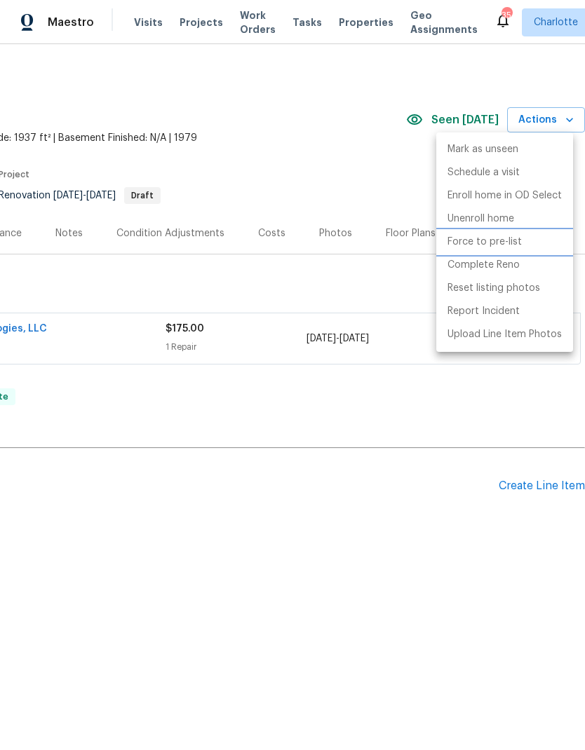
click at [506, 248] on p "Force to pre-list" at bounding box center [484, 242] width 74 height 15
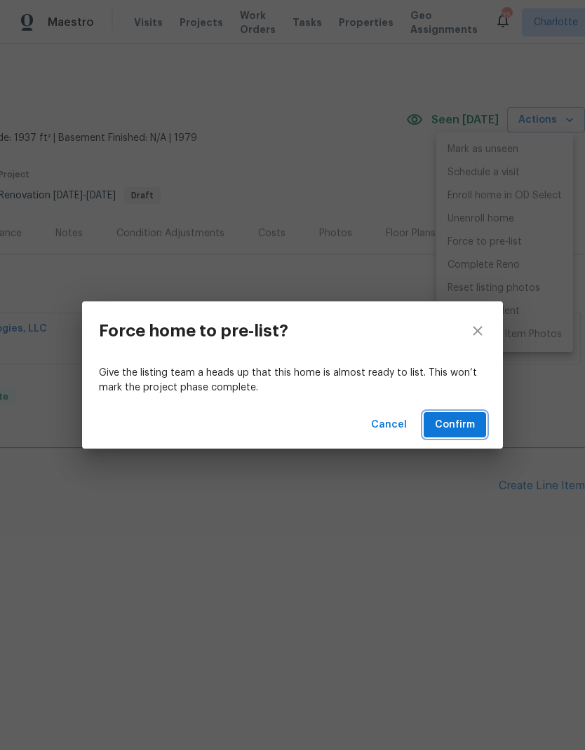
click at [461, 423] on span "Confirm" at bounding box center [455, 426] width 40 height 18
